Goal: Register for event/course

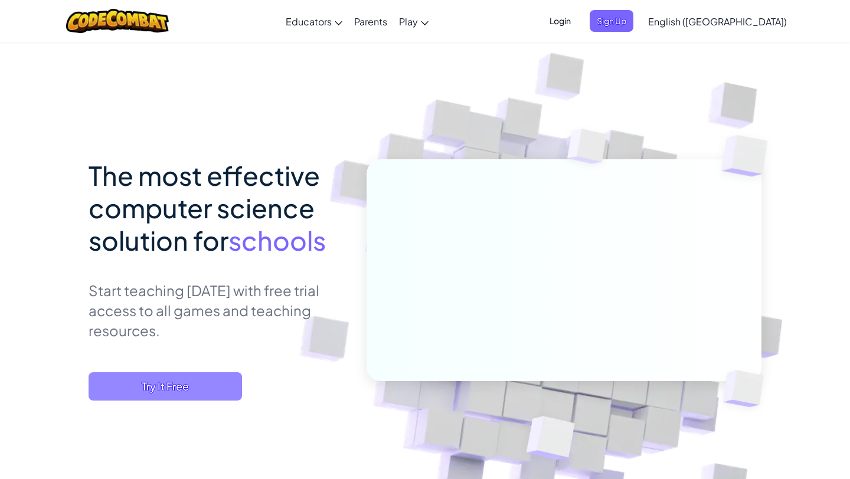
click at [137, 384] on span "Try It Free" at bounding box center [165, 386] width 153 height 28
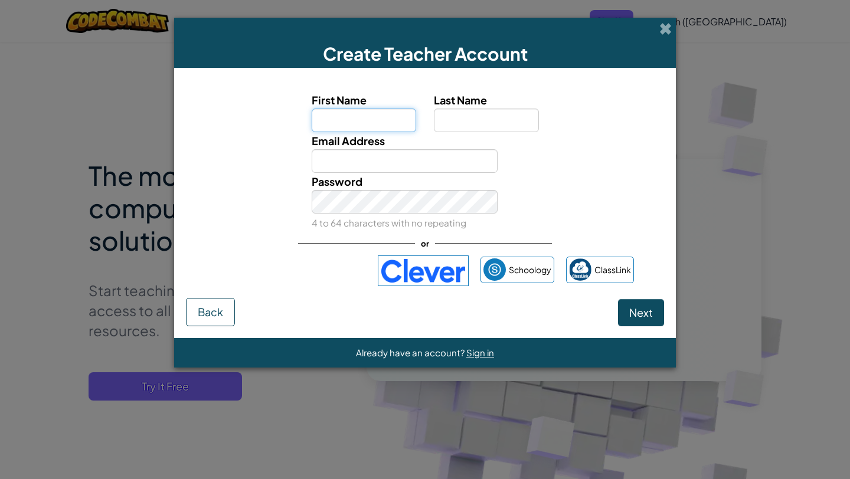
click at [373, 126] on input "First Name" at bounding box center [364, 121] width 105 height 24
type input "[DATE]"
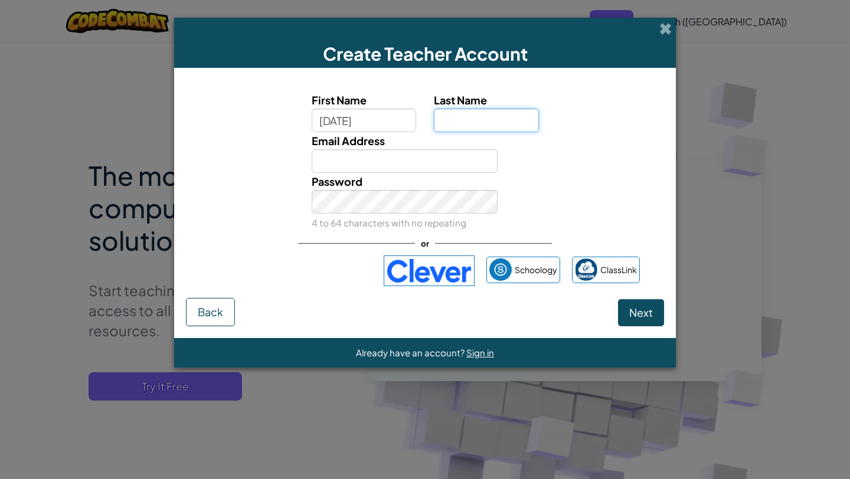
click at [453, 120] on input "Last Name" at bounding box center [486, 121] width 105 height 24
type input "Dorji"
click at [430, 155] on input "Email Address" at bounding box center [405, 161] width 186 height 24
type input "[EMAIL_ADDRESS][DOMAIN_NAME]"
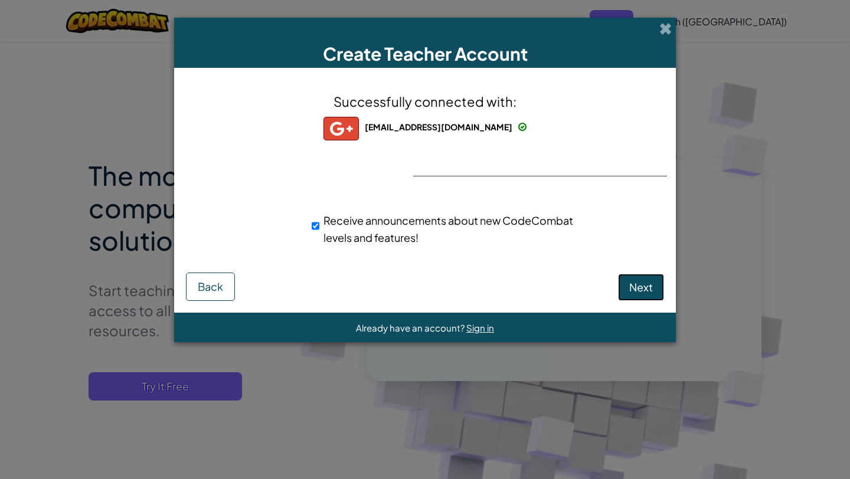
click at [637, 293] on span "Next" at bounding box center [641, 287] width 24 height 14
click at [638, 293] on span "Next" at bounding box center [641, 287] width 24 height 14
select select "[GEOGRAPHIC_DATA]"
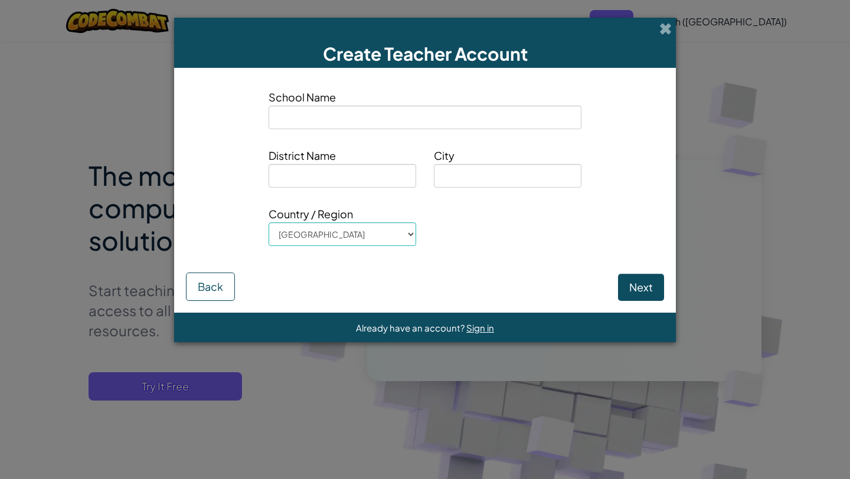
click at [674, 28] on div "Create Teacher Account" at bounding box center [425, 43] width 502 height 50
click at [455, 134] on div "School Name" at bounding box center [425, 114] width 330 height 50
click at [453, 126] on input at bounding box center [424, 118] width 313 height 24
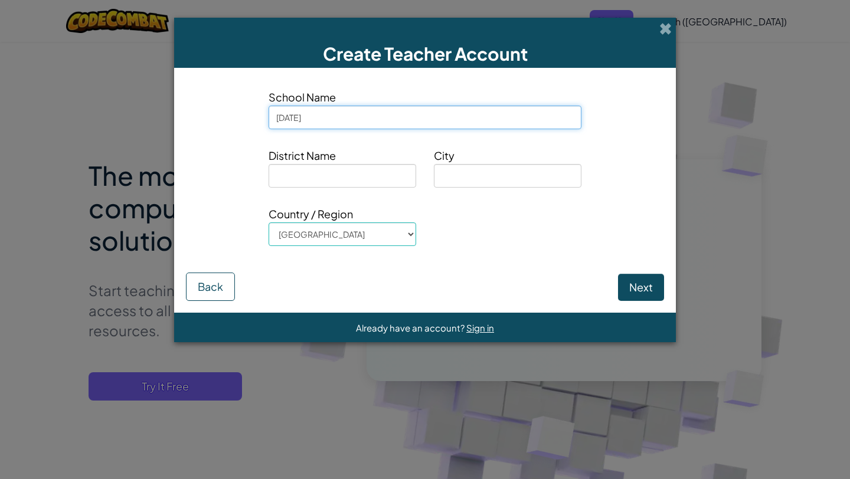
type input "[DATE]"
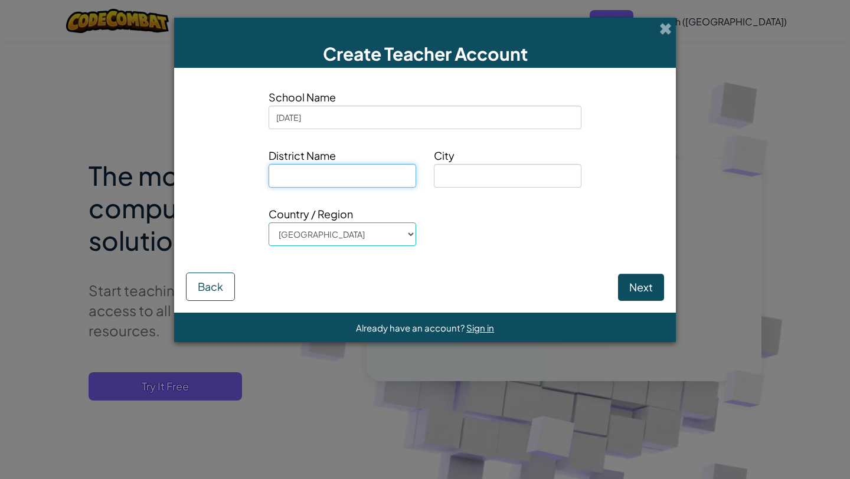
click at [395, 180] on input at bounding box center [342, 176] width 148 height 24
type input "paro"
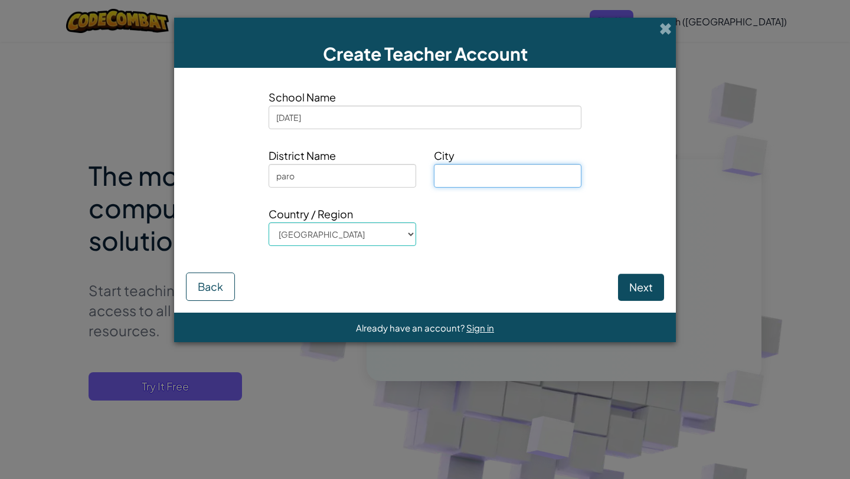
click at [477, 175] on input at bounding box center [508, 176] width 148 height 24
type input "paro"
click at [659, 281] on button "Next" at bounding box center [641, 287] width 46 height 27
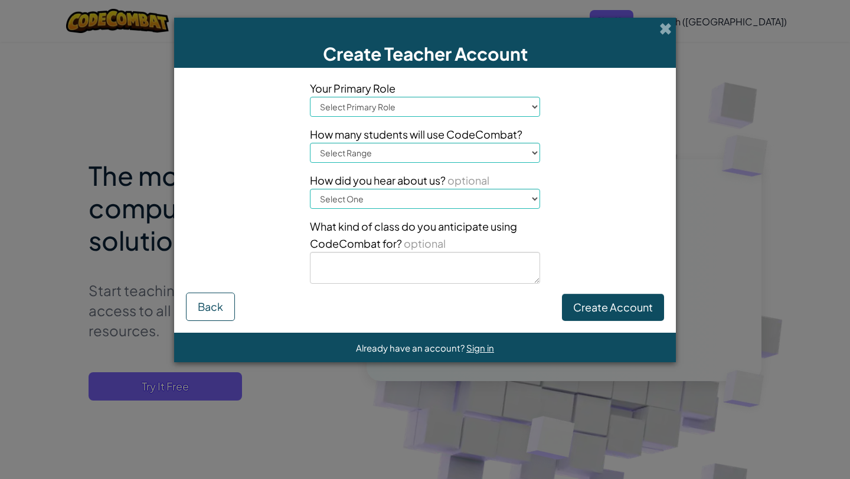
click at [467, 112] on select "Select Primary Role Principal Parent Technology coordinator Teacher Curriculum …" at bounding box center [425, 107] width 230 height 20
select select "Parent"
click at [310, 97] on select "Select Primary Role Principal Parent Technology coordinator Teacher Curriculum …" at bounding box center [425, 107] width 230 height 20
click at [441, 155] on select "Select Range 1-10 11-50 [PHONE_NUMBER] [PHONE_NUMBER] 1000+" at bounding box center [425, 153] width 230 height 20
select select "1-10"
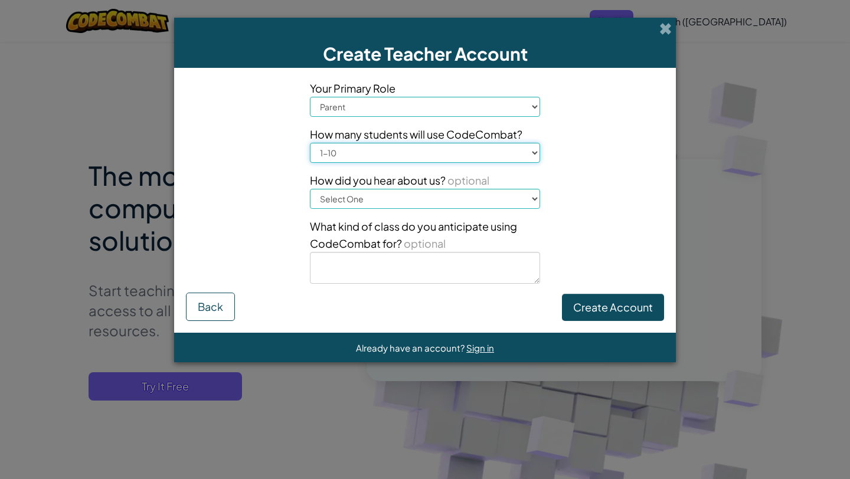
click at [310, 143] on select "Select Range 1-10 11-50 [PHONE_NUMBER] [PHONE_NUMBER] 1000+" at bounding box center [425, 153] width 230 height 20
click at [430, 194] on select "Select One Conference (e.g. ISTE) [DOMAIN_NAME][URL] of Code A teacher An admin…" at bounding box center [425, 199] width 230 height 20
select select "Google"
click at [310, 189] on select "Select One Conference (e.g. ISTE) [DOMAIN_NAME][URL] of Code A teacher An admin…" at bounding box center [425, 199] width 230 height 20
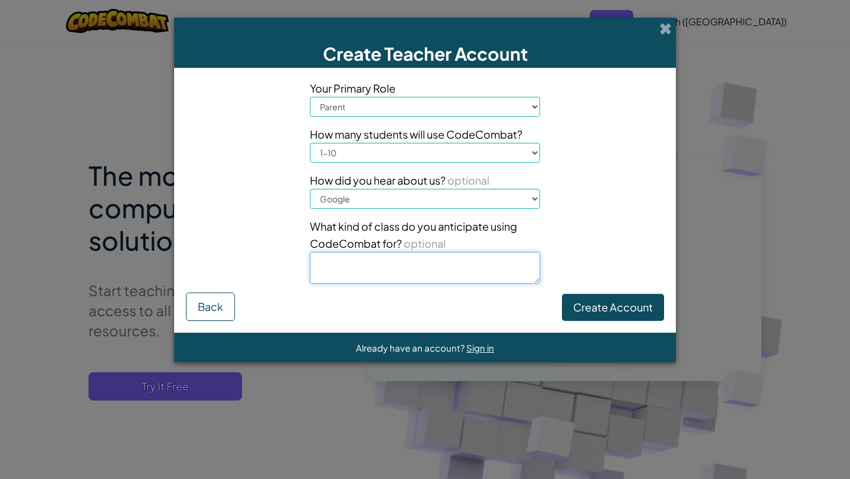
click at [431, 271] on textarea at bounding box center [425, 268] width 230 height 32
type textarea "to learn"
click at [582, 326] on div "Your Primary Role Select Primary Role Principal Parent Technology coordinator T…" at bounding box center [425, 200] width 502 height 265
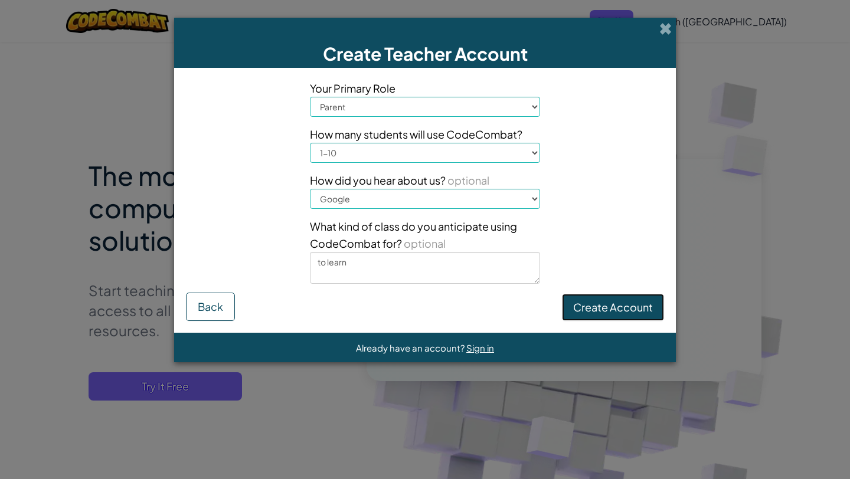
click at [592, 304] on button "Create Account" at bounding box center [613, 307] width 102 height 27
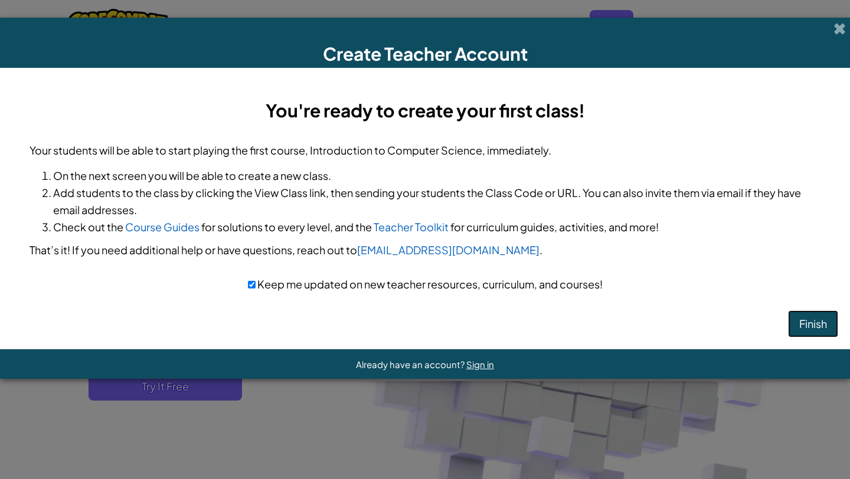
click at [818, 325] on button "Finish" at bounding box center [813, 323] width 50 height 27
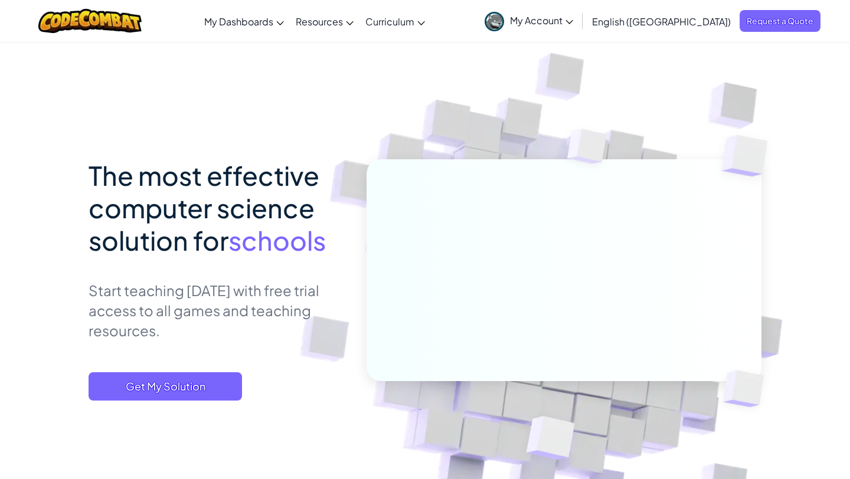
click at [818, 325] on img at bounding box center [556, 278] width 656 height 656
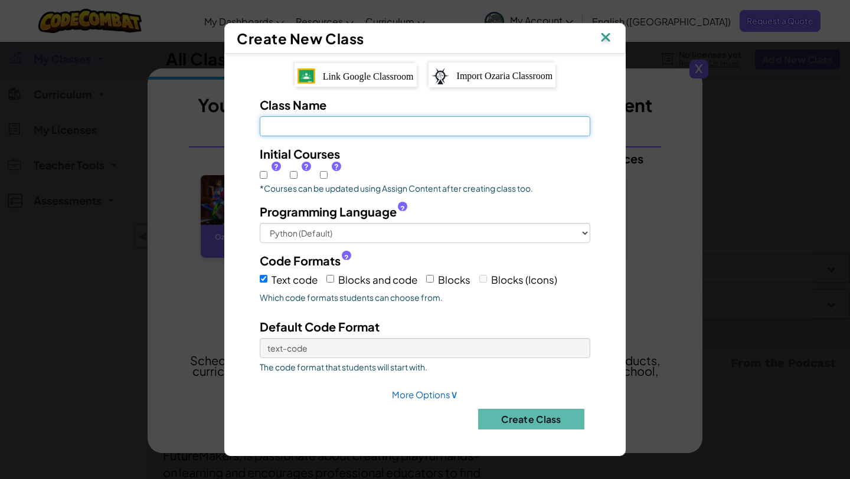
click at [535, 126] on input "Class Name Field is required" at bounding box center [425, 126] width 330 height 20
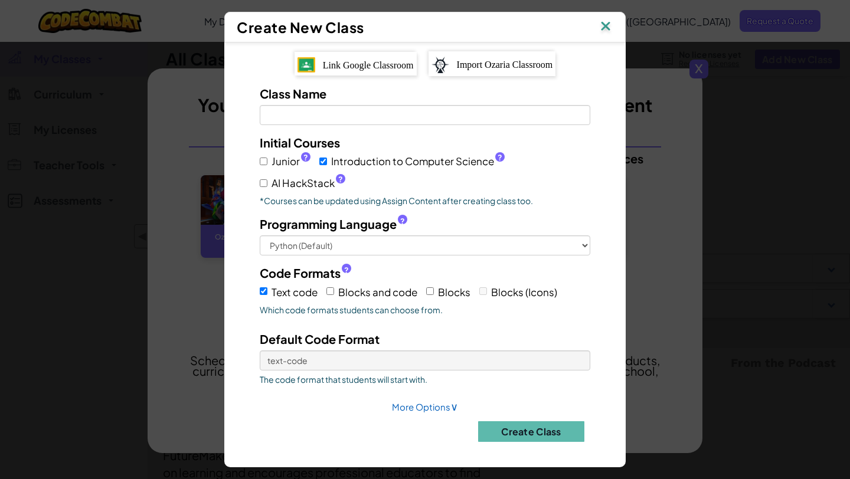
click at [608, 22] on img at bounding box center [605, 27] width 15 height 18
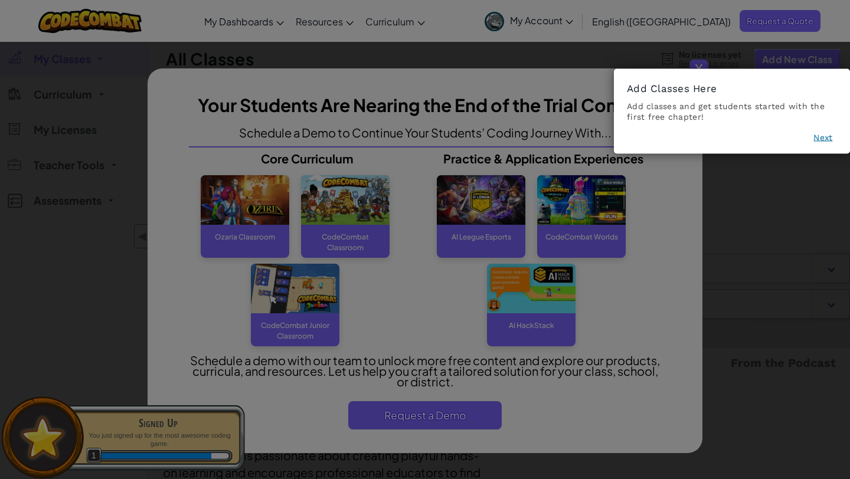
click at [816, 141] on button "Next" at bounding box center [822, 138] width 19 height 12
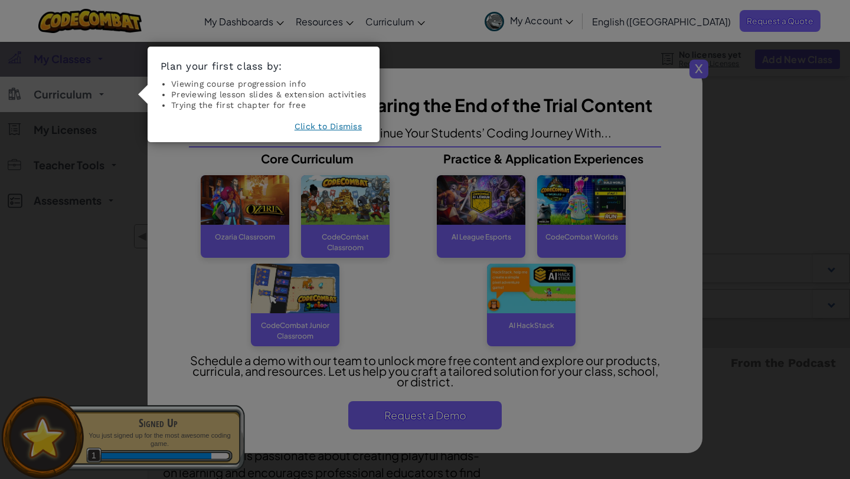
click at [311, 129] on button "Click to Dismiss" at bounding box center [327, 126] width 67 height 12
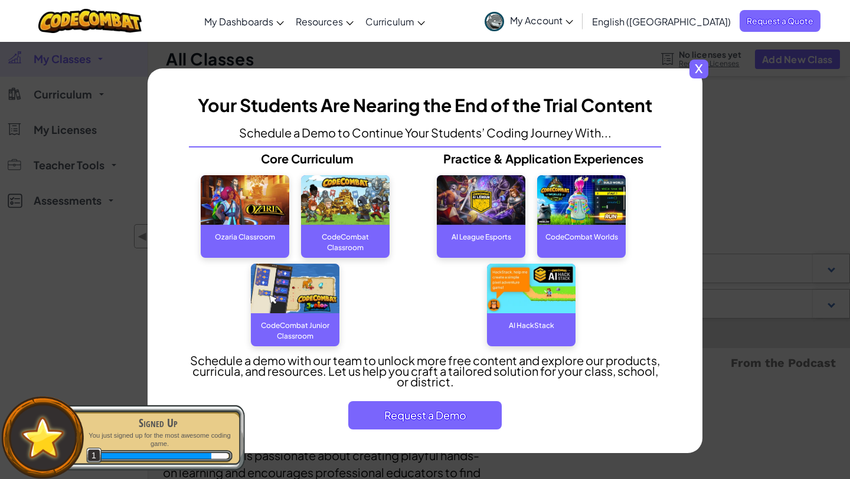
click at [701, 71] on span "x" at bounding box center [698, 69] width 19 height 19
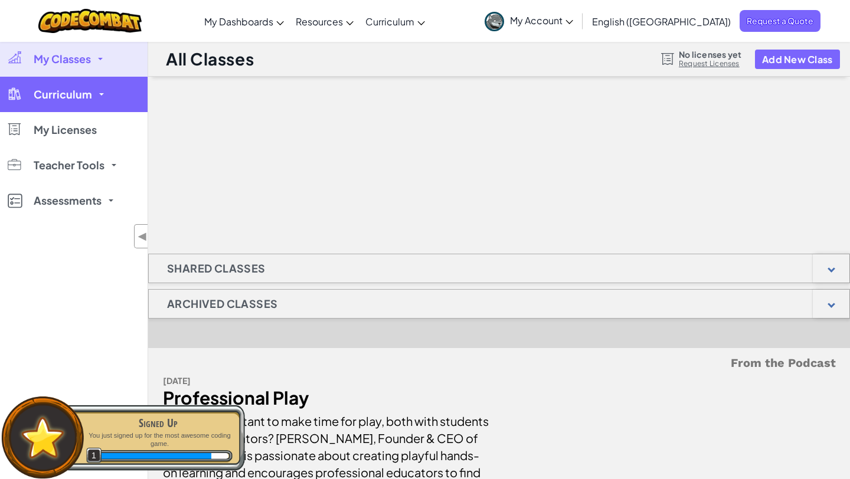
click at [120, 88] on link "Curriculum" at bounding box center [74, 94] width 148 height 35
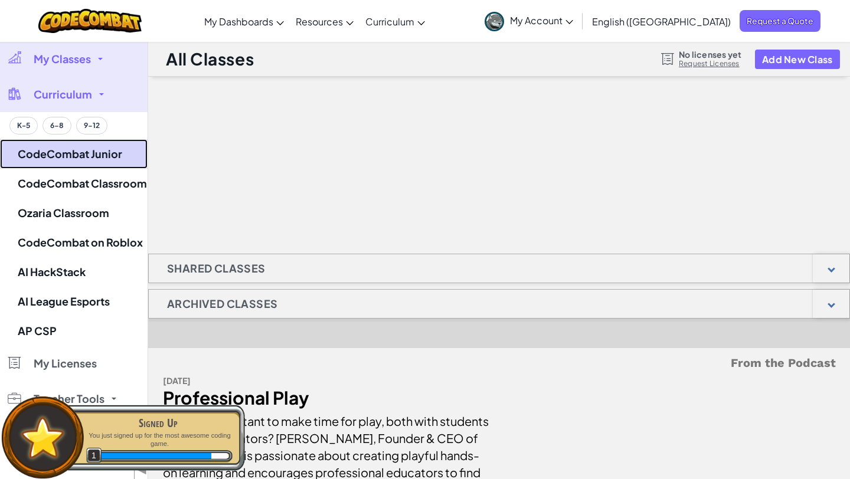
click at [69, 156] on link "CodeCombat Junior" at bounding box center [74, 154] width 148 height 30
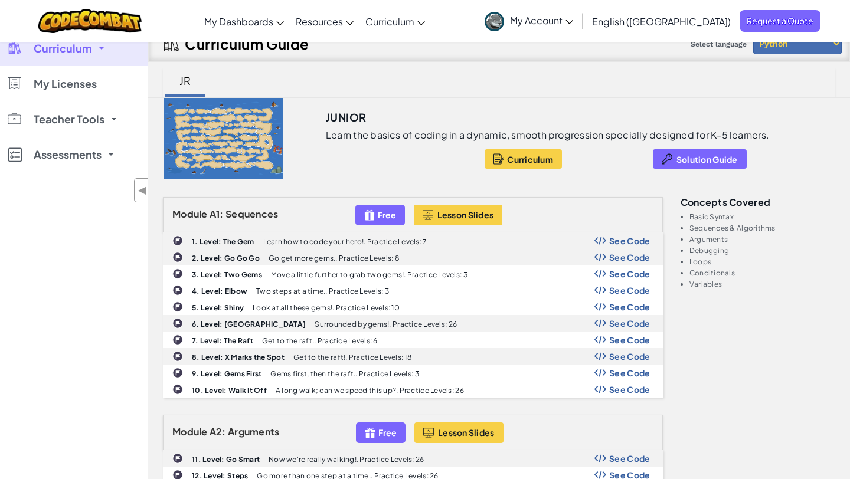
scroll to position [47, 0]
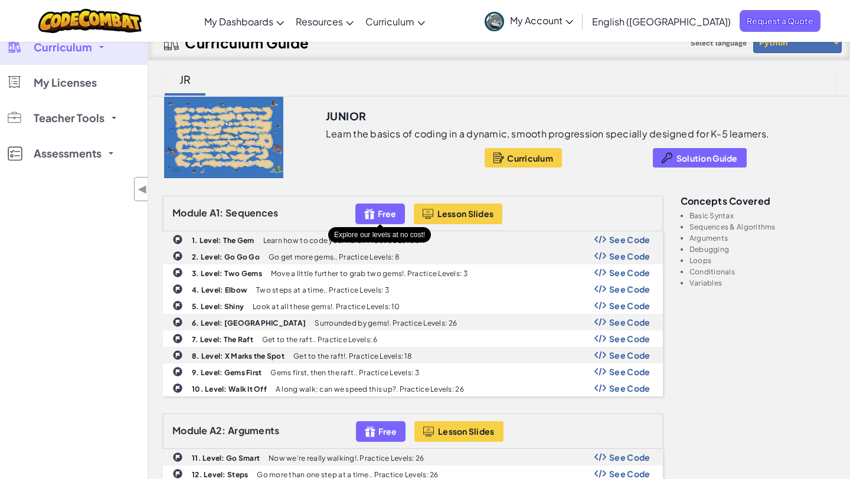
click at [377, 219] on div "Free" at bounding box center [380, 214] width 50 height 21
click at [447, 219] on button "Lesson Slides" at bounding box center [458, 214] width 89 height 21
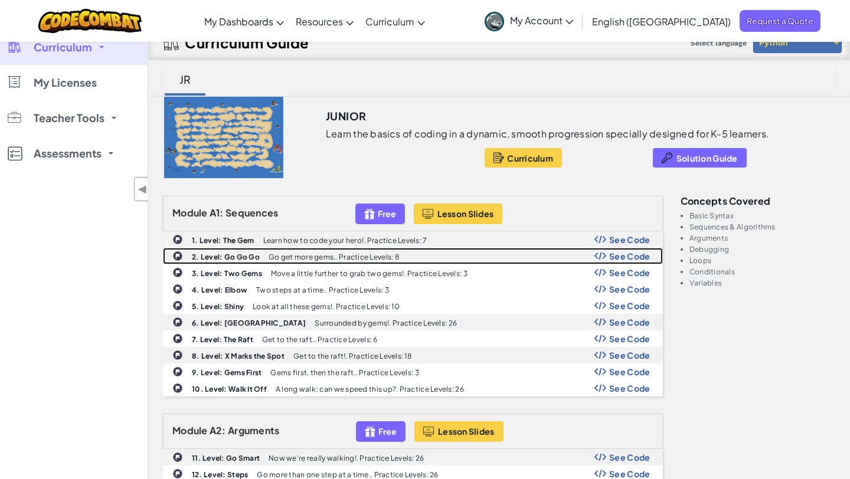
click at [615, 260] on span "See Code" at bounding box center [629, 255] width 41 height 9
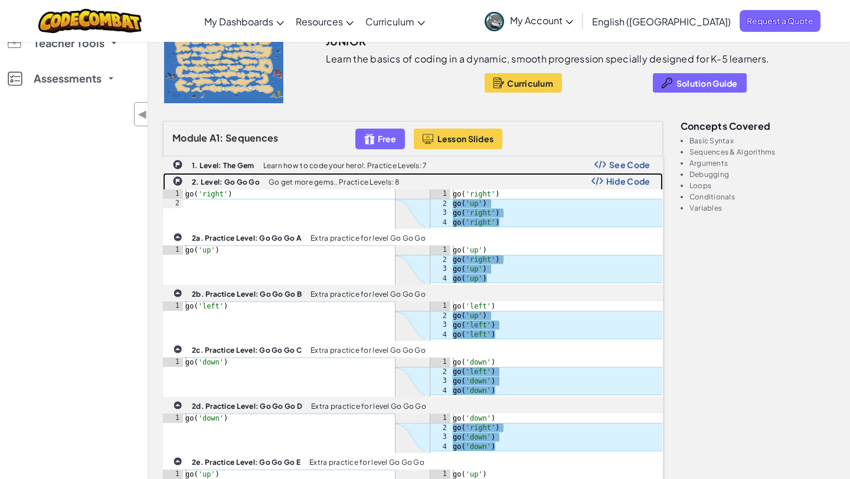
scroll to position [19, 0]
